Goal: Information Seeking & Learning: Learn about a topic

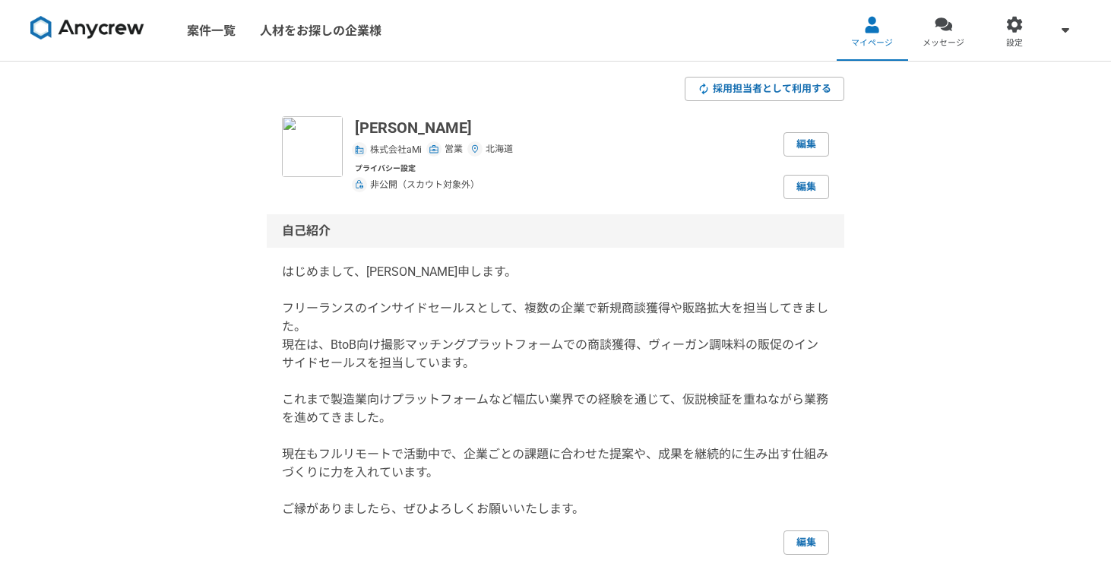
click at [119, 29] on img at bounding box center [87, 28] width 114 height 24
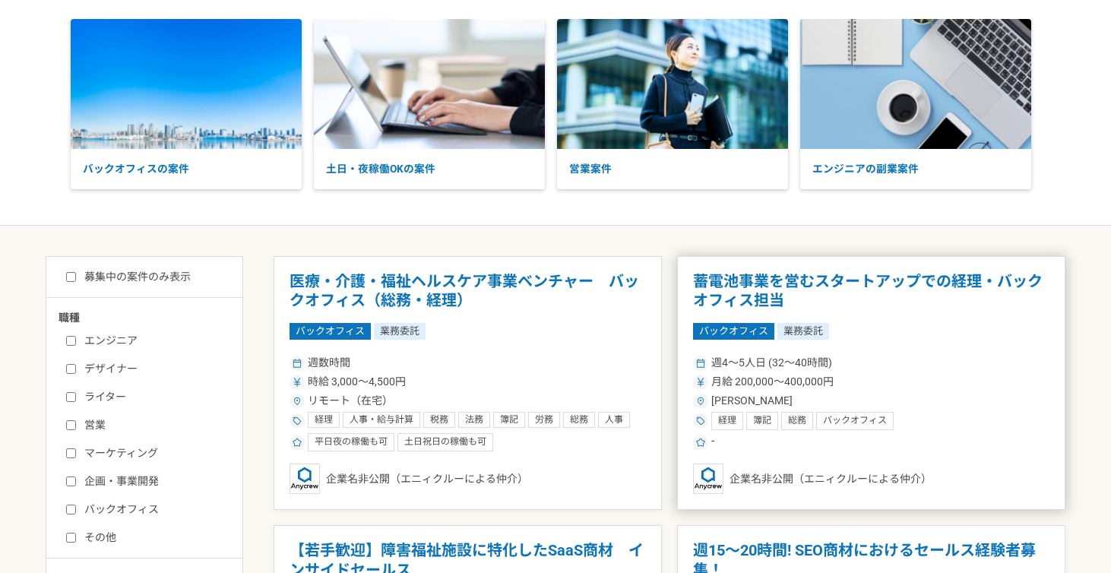
scroll to position [79, 0]
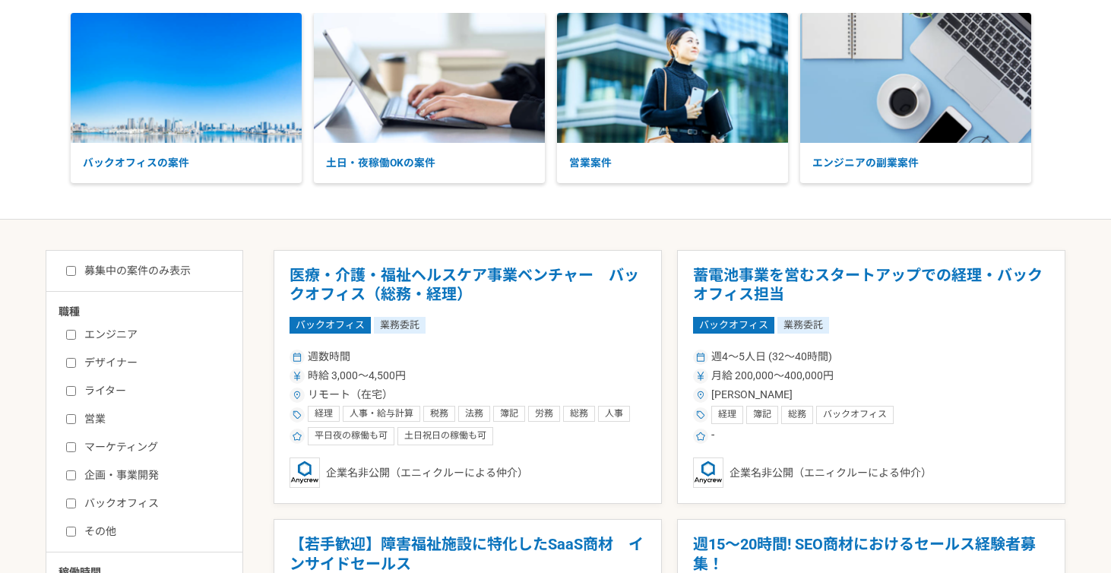
click at [61, 422] on div "エンジニア デザイナー ライター 営業 マーケティング 企画・事業開発 バックオフィス その他" at bounding box center [150, 430] width 182 height 217
click at [68, 421] on input "営業" at bounding box center [71, 419] width 10 height 10
checkbox input "true"
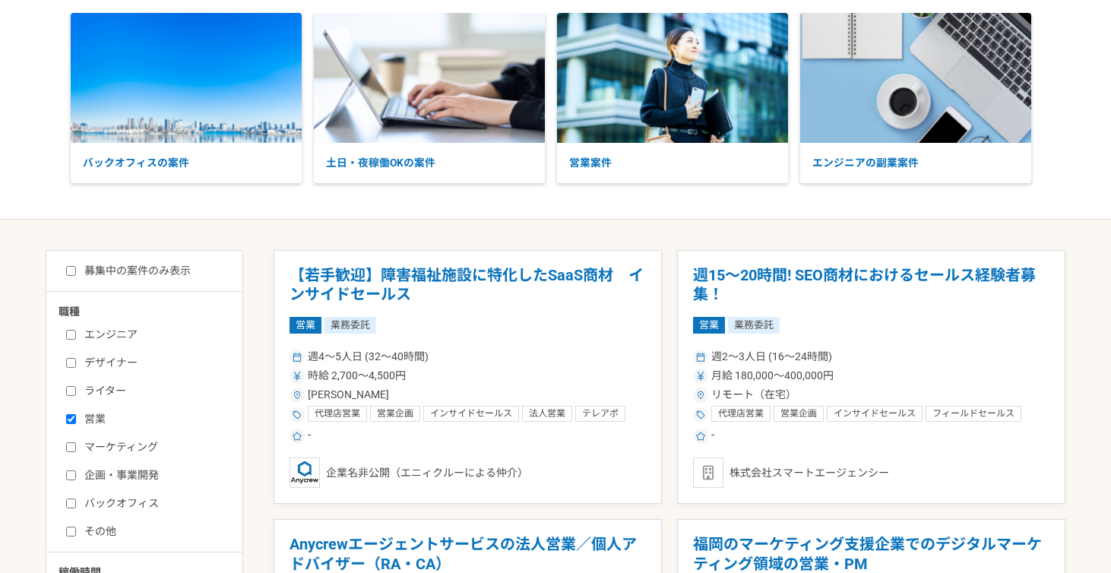
click at [72, 500] on input "バックオフィス" at bounding box center [71, 503] width 10 height 10
checkbox input "true"
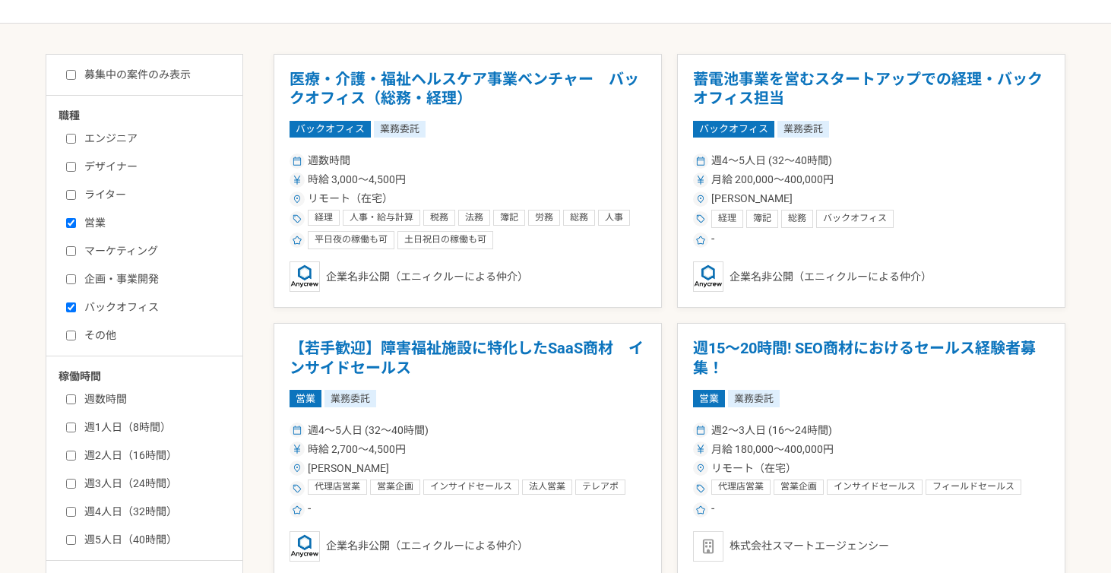
scroll to position [383, 0]
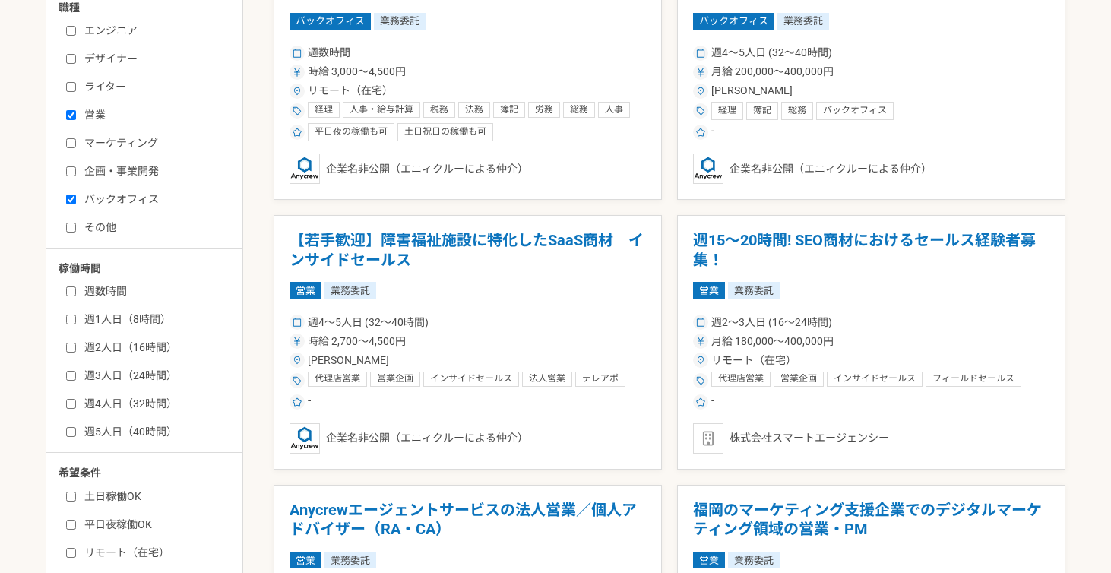
click at [71, 321] on input "週1人日（8時間）" at bounding box center [71, 320] width 10 height 10
checkbox input "true"
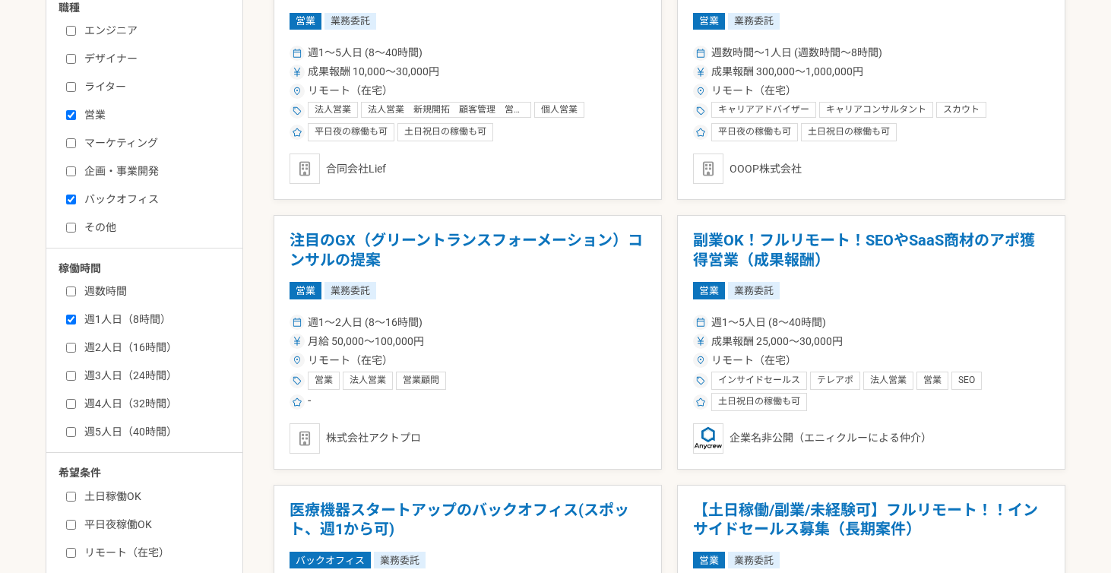
click at [71, 347] on input "週2人日（16時間）" at bounding box center [71, 348] width 10 height 10
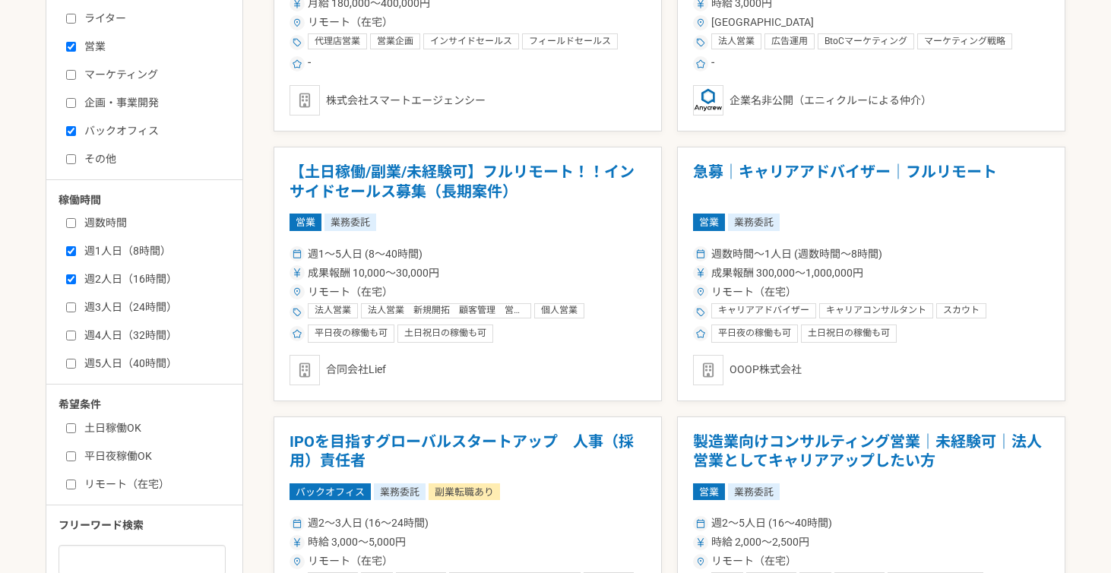
scroll to position [337, 0]
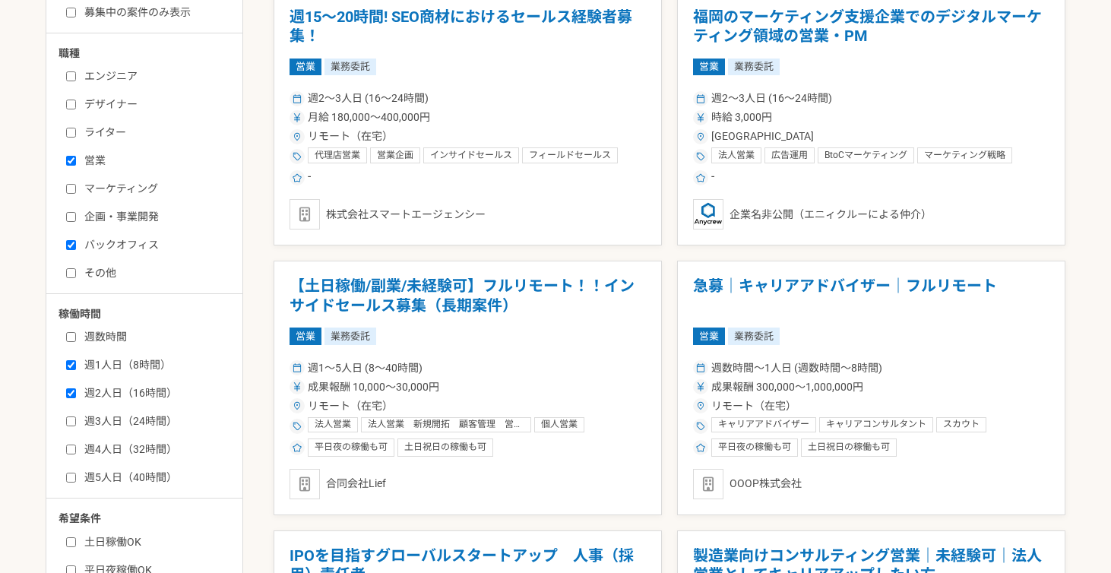
click at [126, 391] on label "週2人日（16時間）" at bounding box center [153, 393] width 175 height 16
click at [76, 391] on input "週2人日（16時間）" at bounding box center [71, 393] width 10 height 10
checkbox input "false"
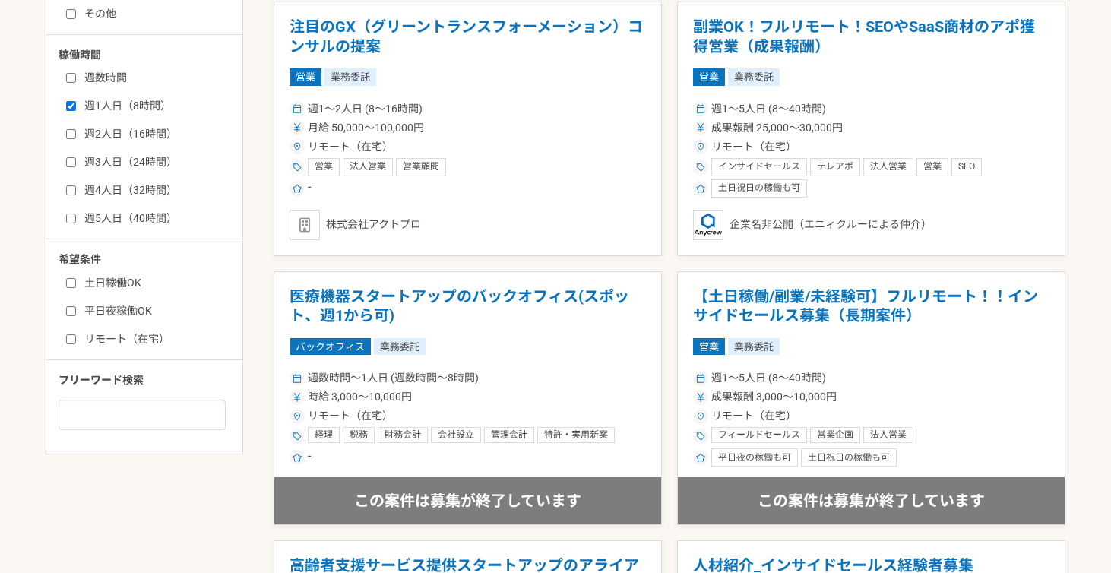
scroll to position [638, 0]
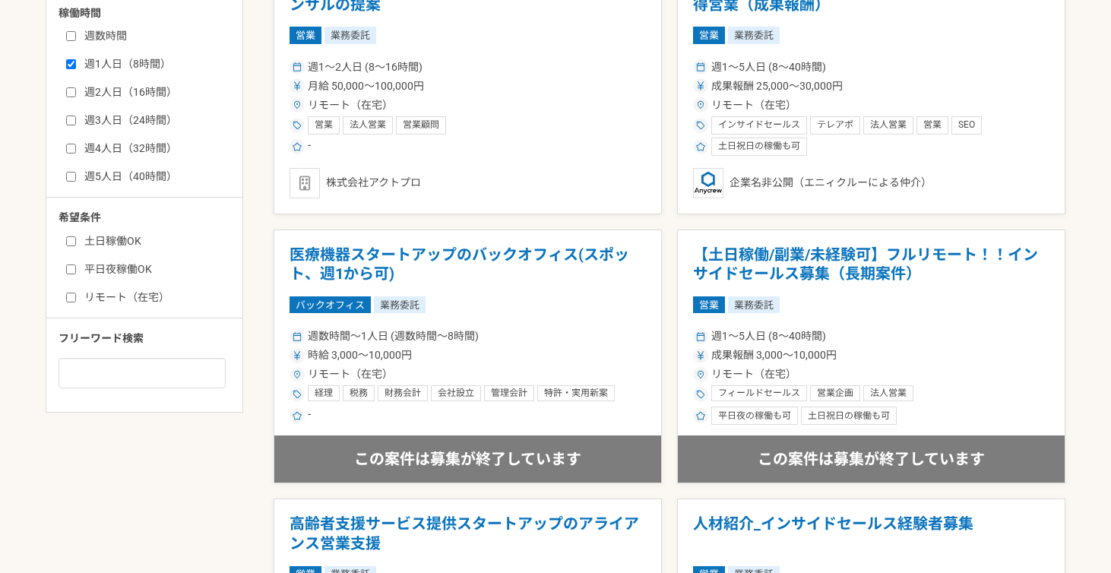
click at [107, 294] on label "リモート（在宅）" at bounding box center [153, 297] width 175 height 16
click at [76, 294] on input "リモート（在宅）" at bounding box center [71, 298] width 10 height 10
checkbox input "true"
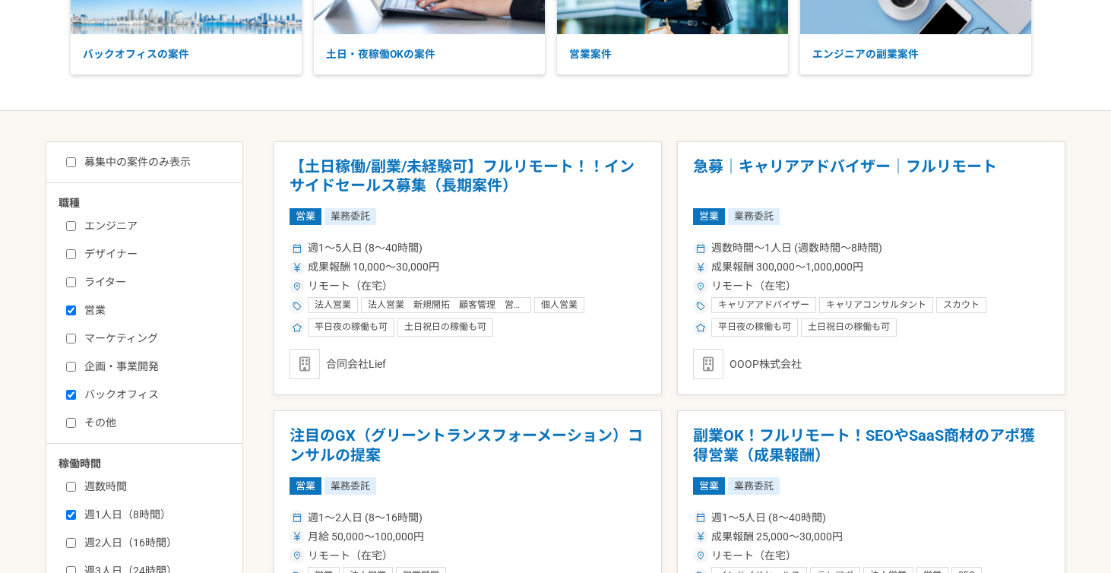
scroll to position [186, 0]
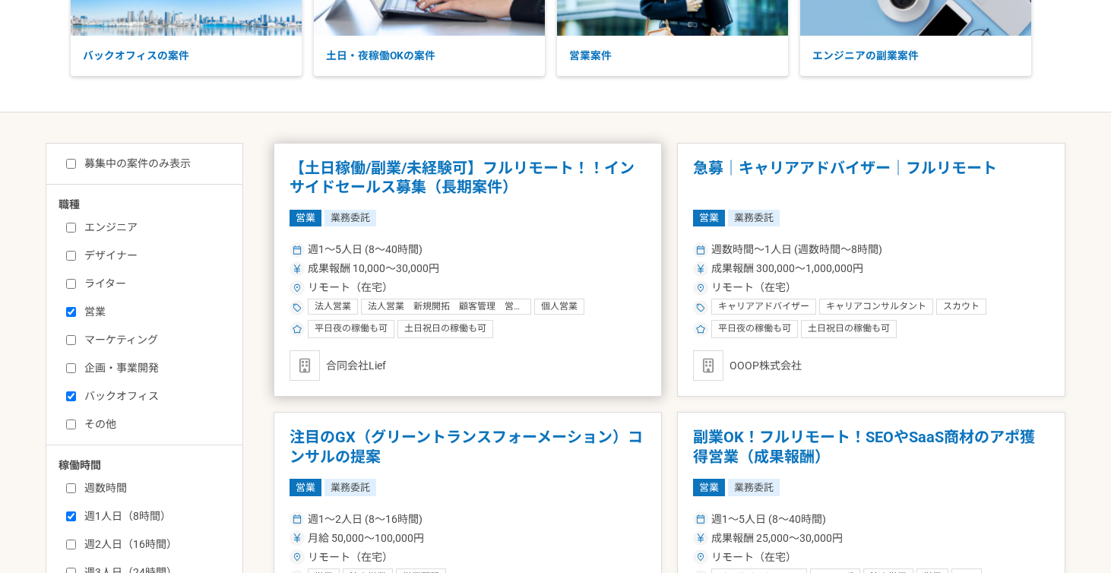
click at [458, 179] on h1 "【土日稼働/副業/未経験可】フルリモート！！インサイドセールス募集（長期案件）" at bounding box center [467, 178] width 356 height 39
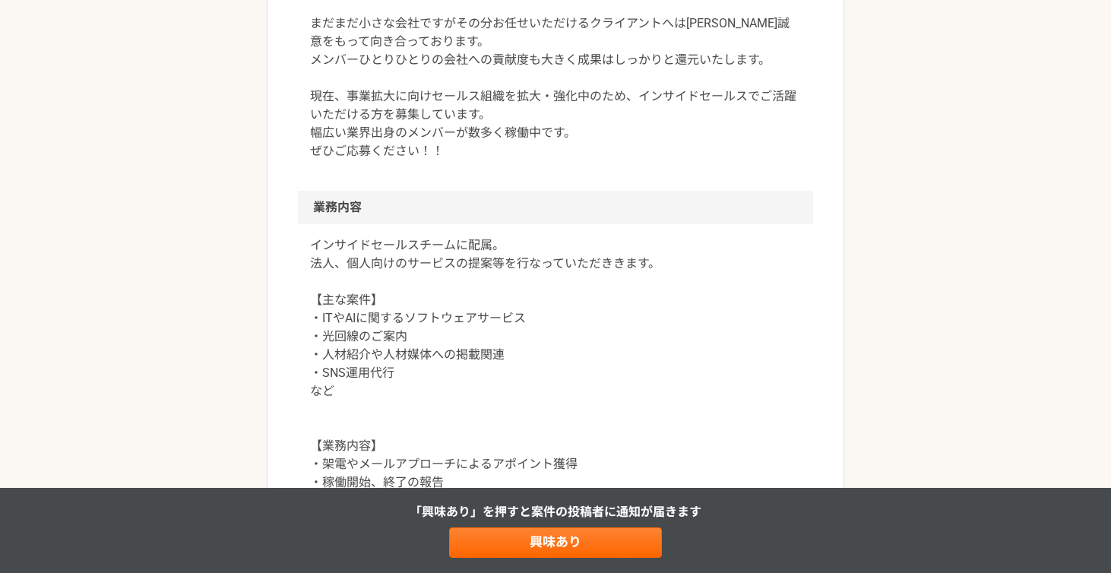
scroll to position [632, 0]
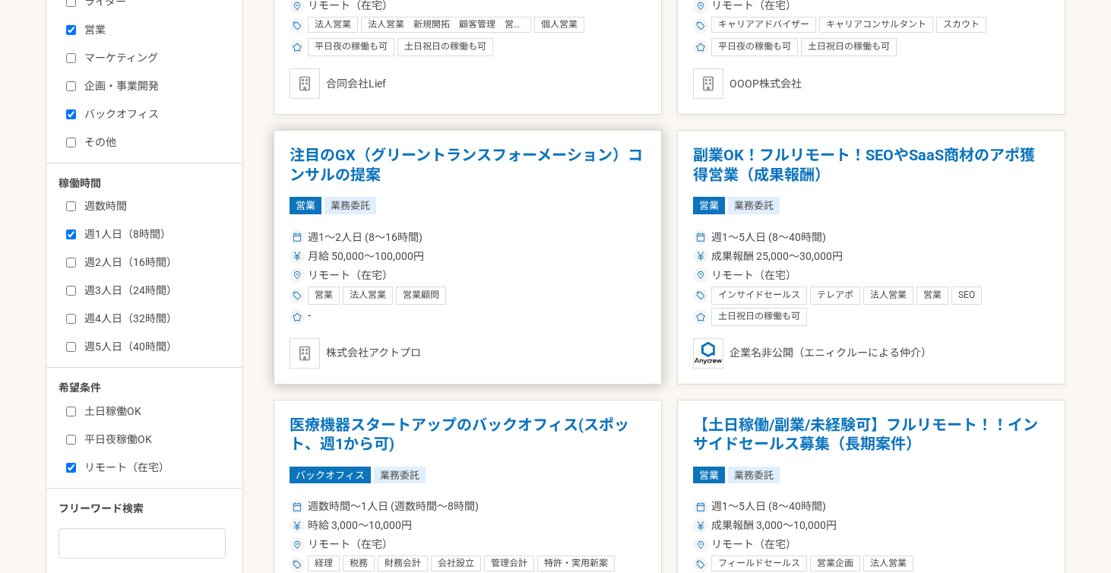
scroll to position [467, 0]
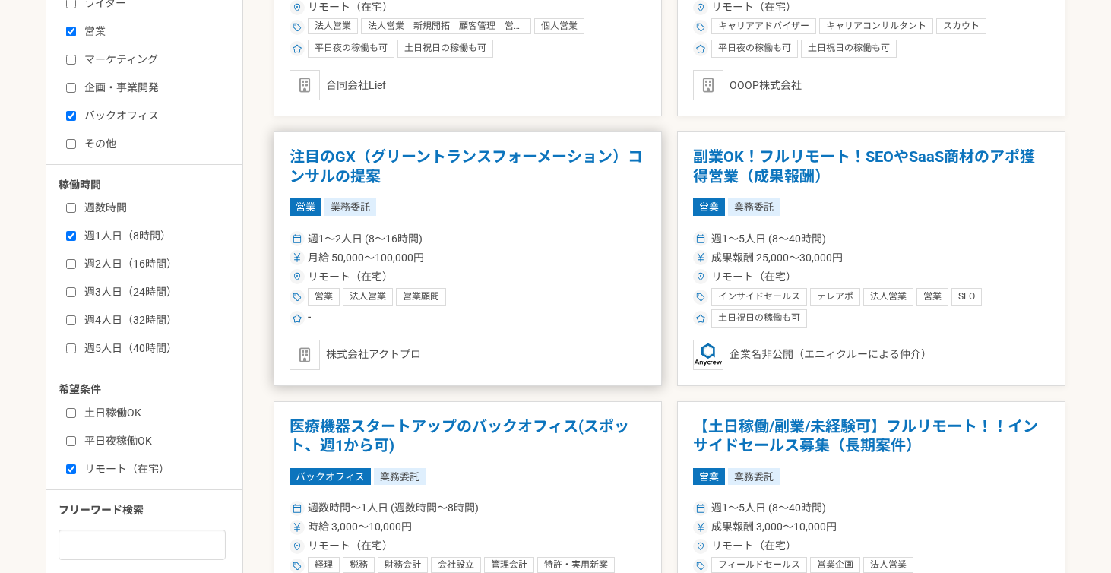
click at [555, 158] on h1 "注目のGX（グリーントランスフォーメーション）コンサルの提案" at bounding box center [467, 166] width 356 height 39
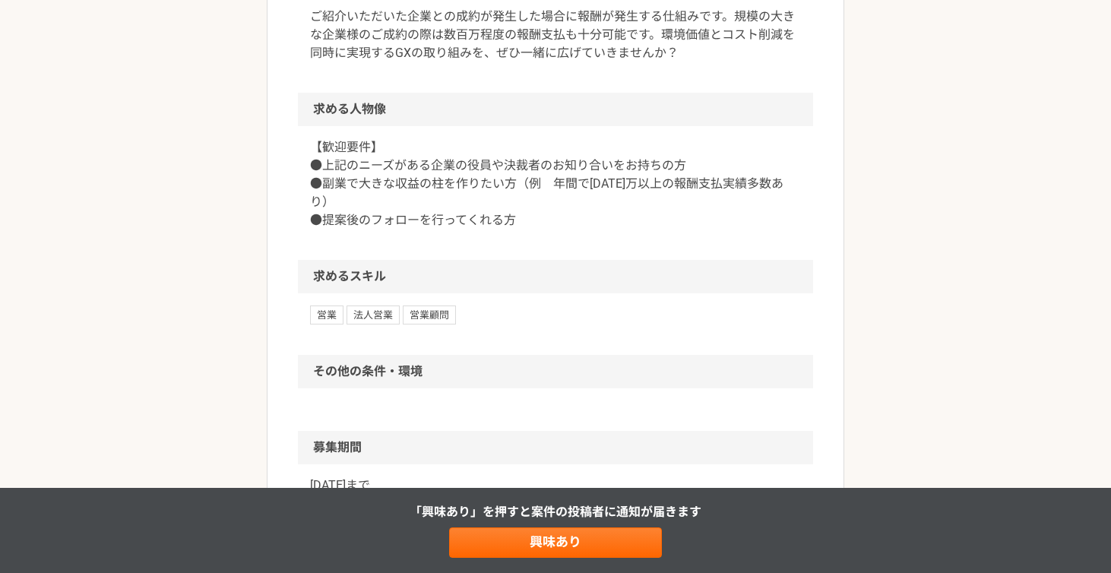
scroll to position [1147, 0]
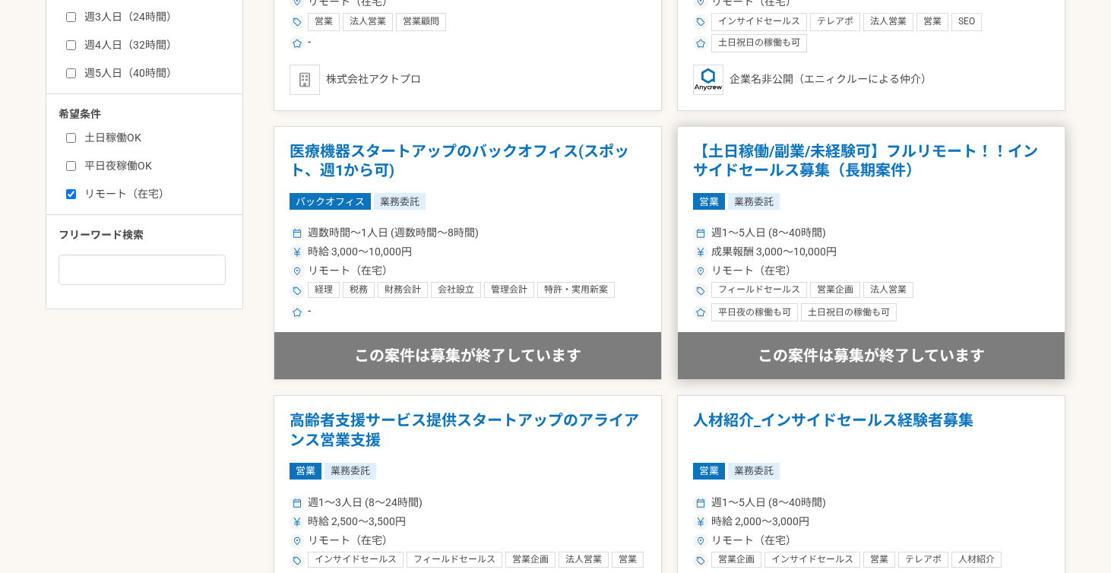
scroll to position [760, 0]
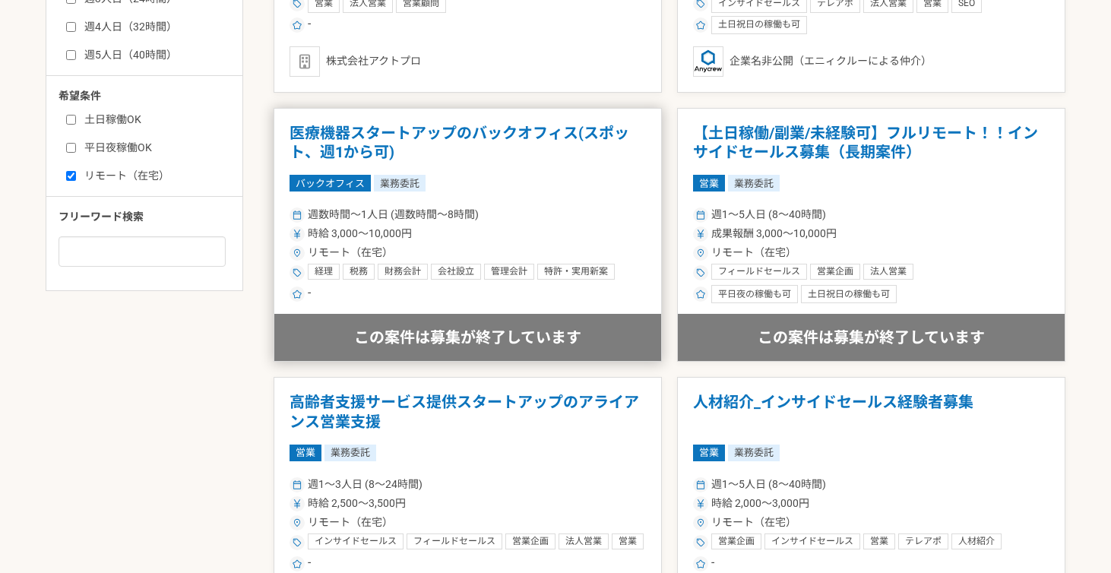
click at [580, 130] on h1 "医療機器スタートアップのバックオフィス(スポット、週1から可)" at bounding box center [467, 143] width 356 height 39
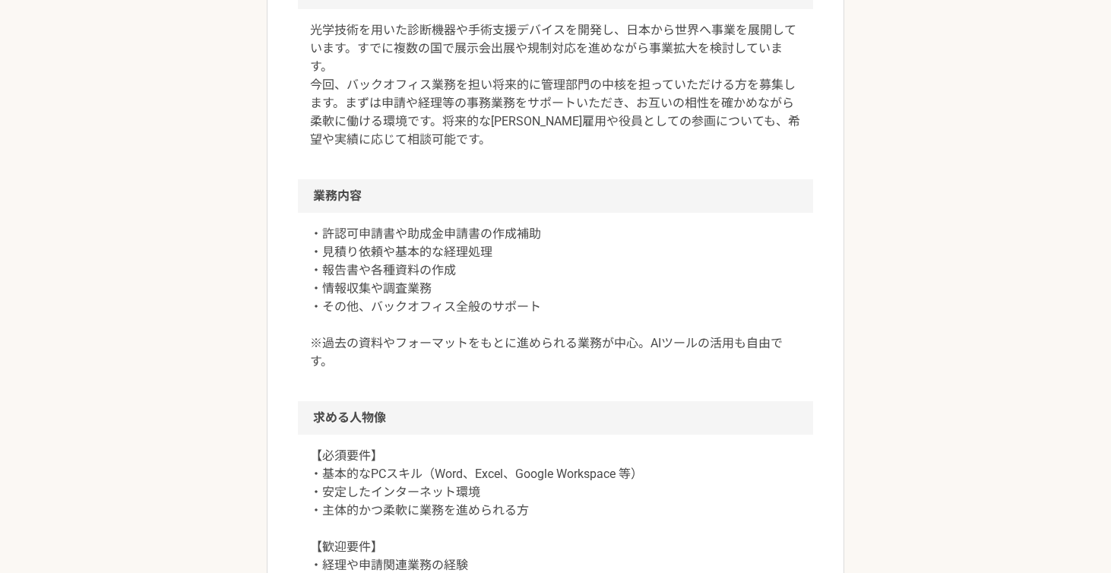
scroll to position [585, 0]
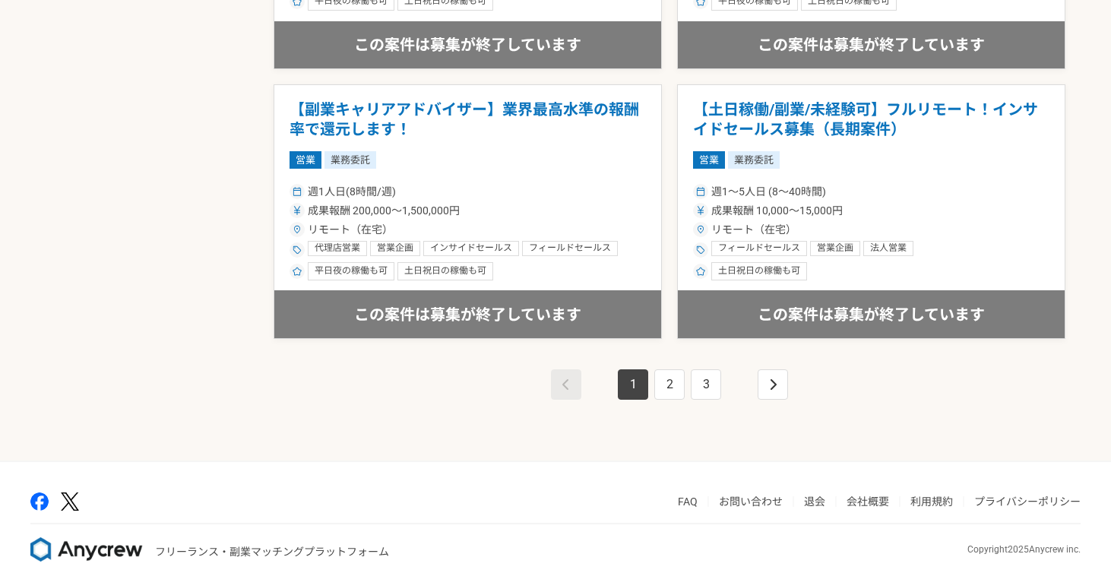
scroll to position [2688, 0]
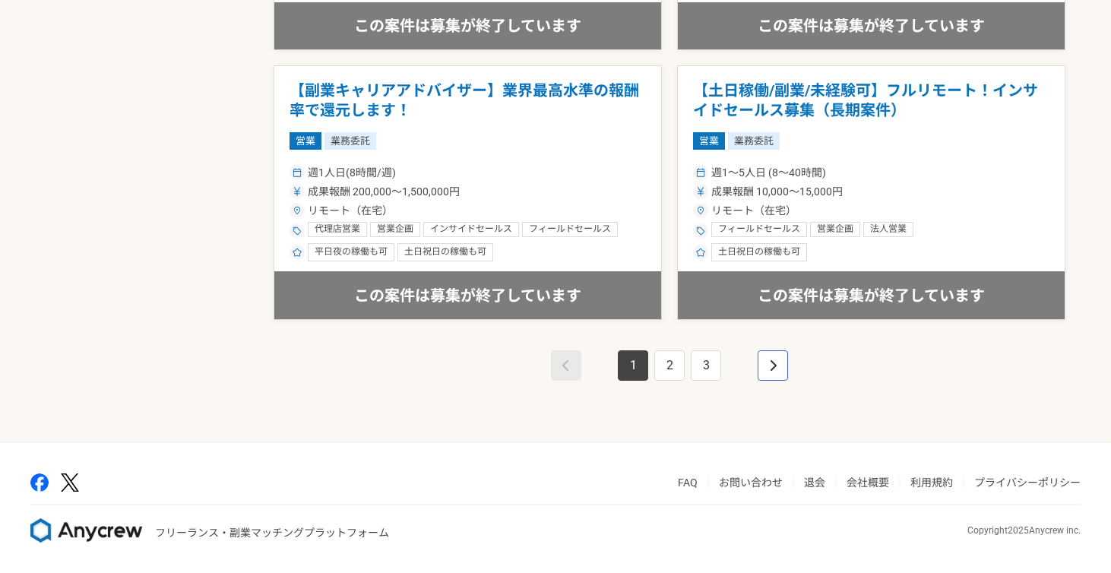
click at [780, 369] on link "pagination" at bounding box center [773, 365] width 30 height 30
